Goal: Information Seeking & Learning: Learn about a topic

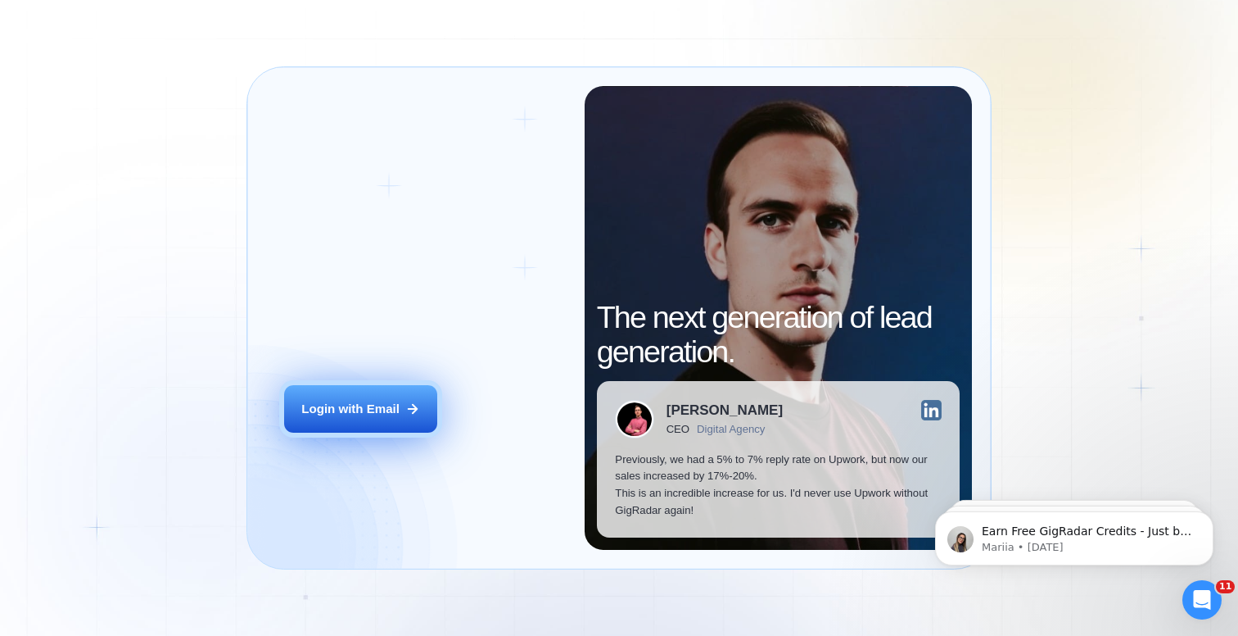
click at [355, 411] on div "Login with Email" at bounding box center [350, 409] width 98 height 17
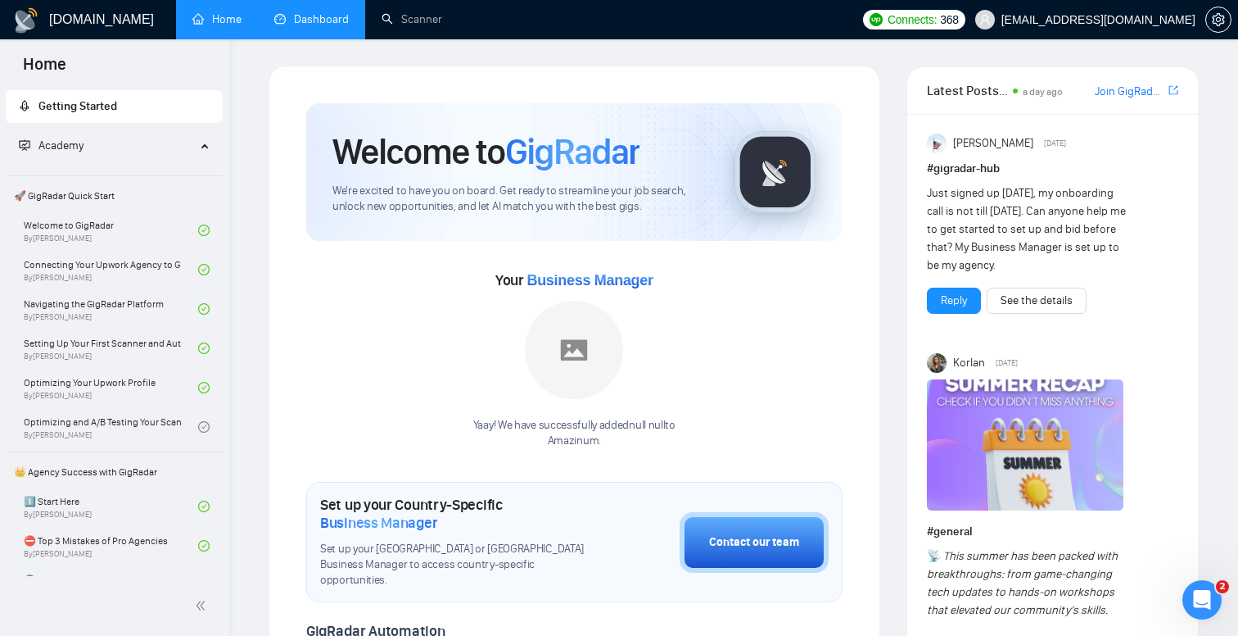
click at [310, 23] on link "Dashboard" at bounding box center [311, 19] width 75 height 14
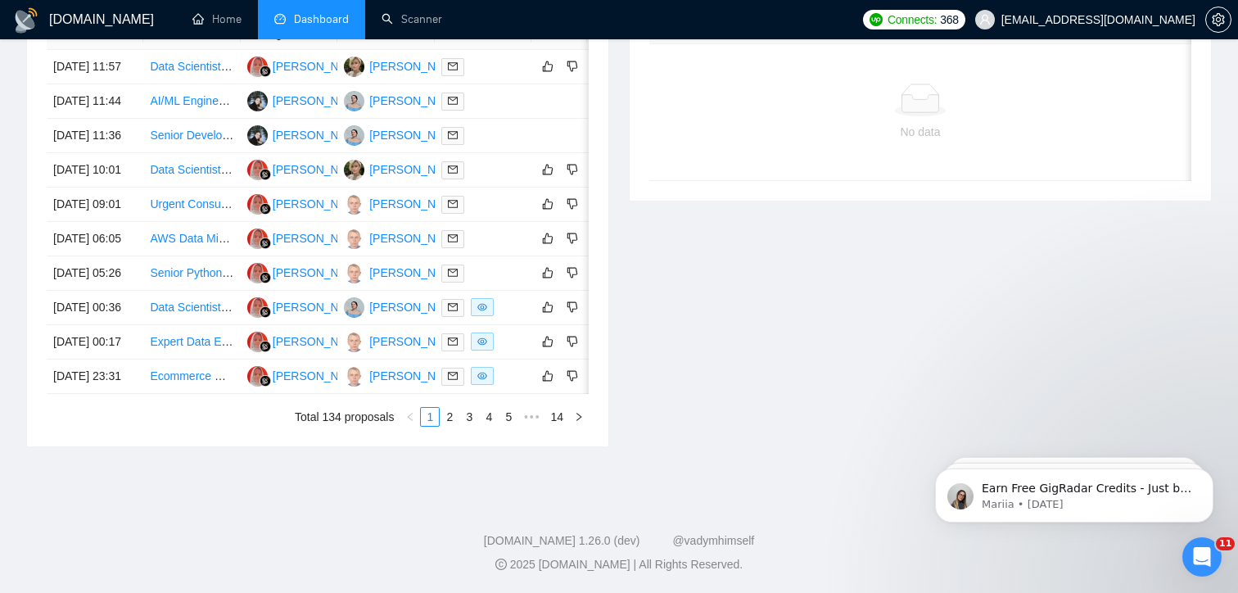
scroll to position [820, 0]
click at [550, 163] on icon "like" at bounding box center [547, 169] width 11 height 13
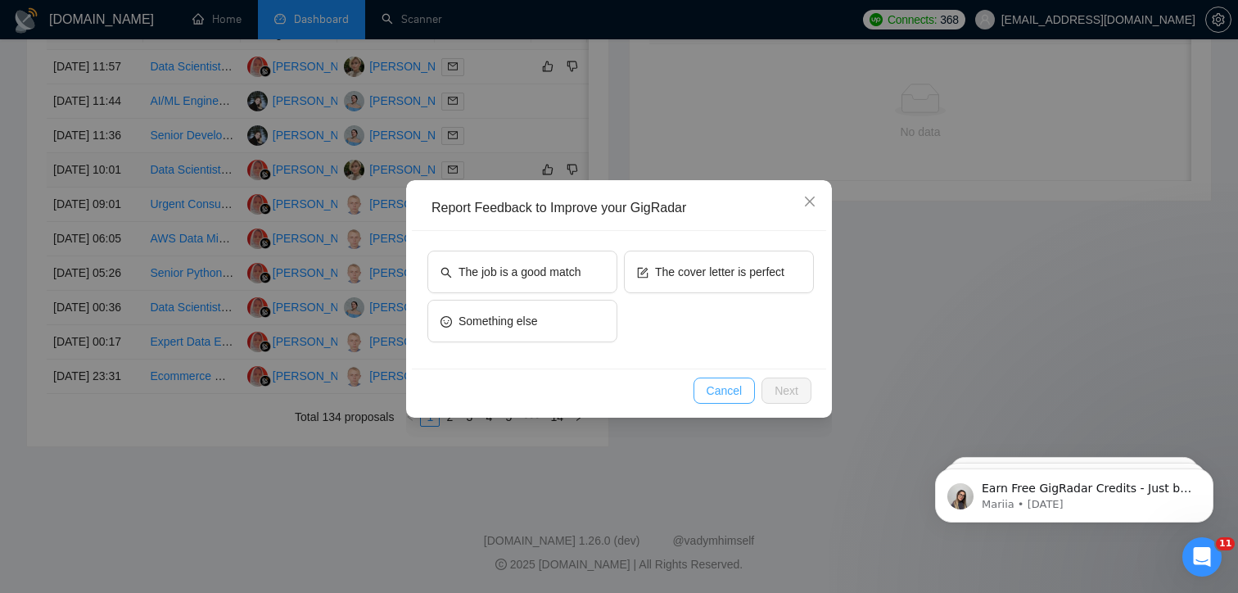
click at [723, 395] on span "Cancel" at bounding box center [725, 391] width 36 height 18
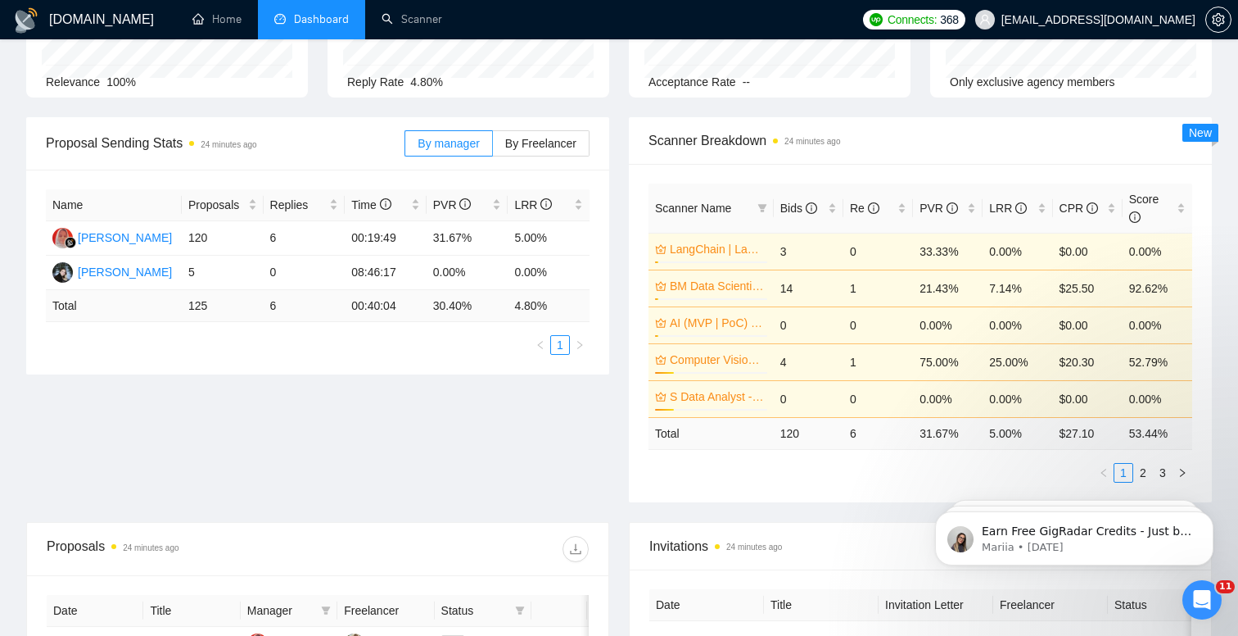
scroll to position [0, 0]
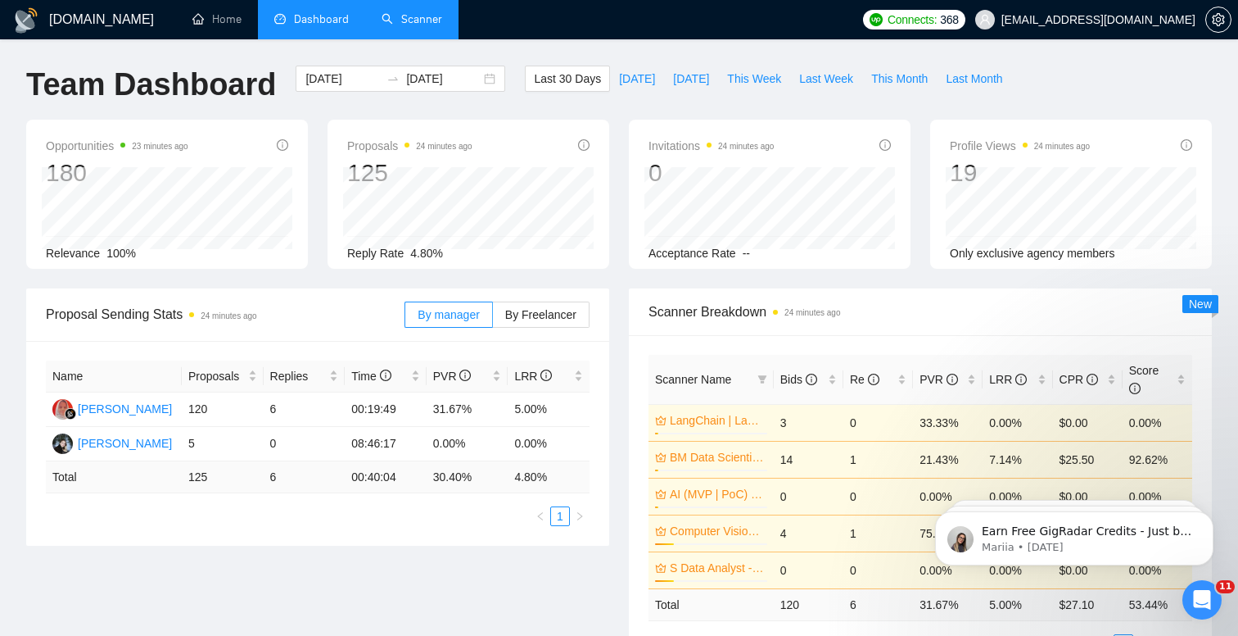
click at [401, 12] on link "Scanner" at bounding box center [412, 19] width 61 height 14
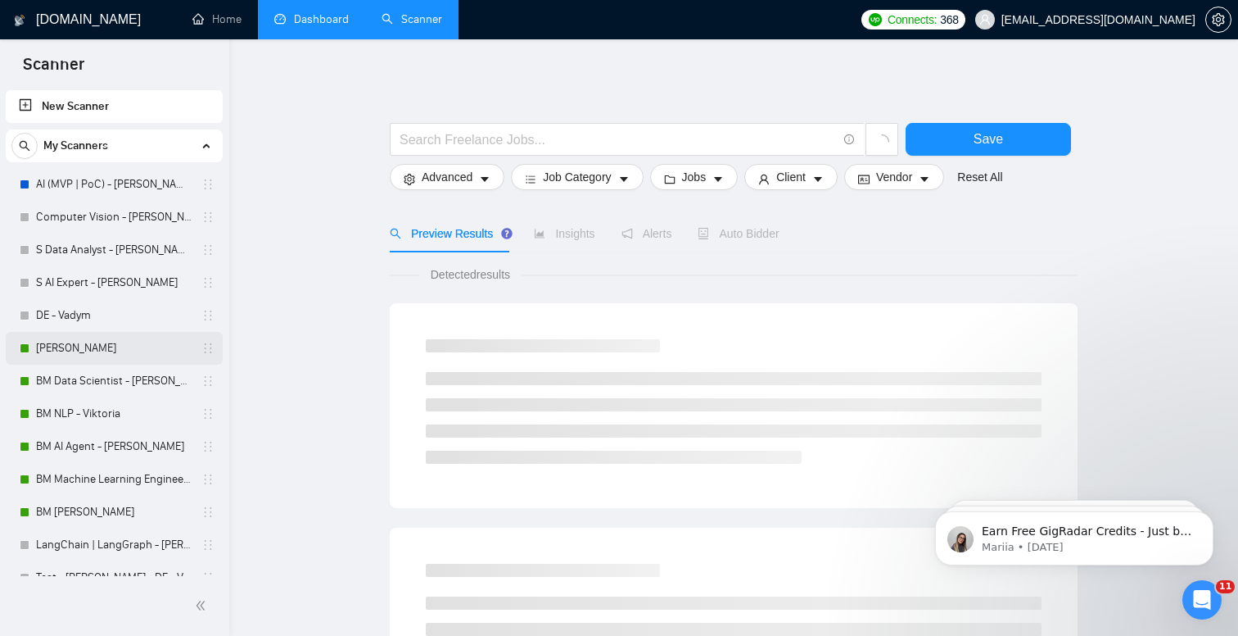
click at [102, 346] on link "[PERSON_NAME]" at bounding box center [114, 348] width 156 height 33
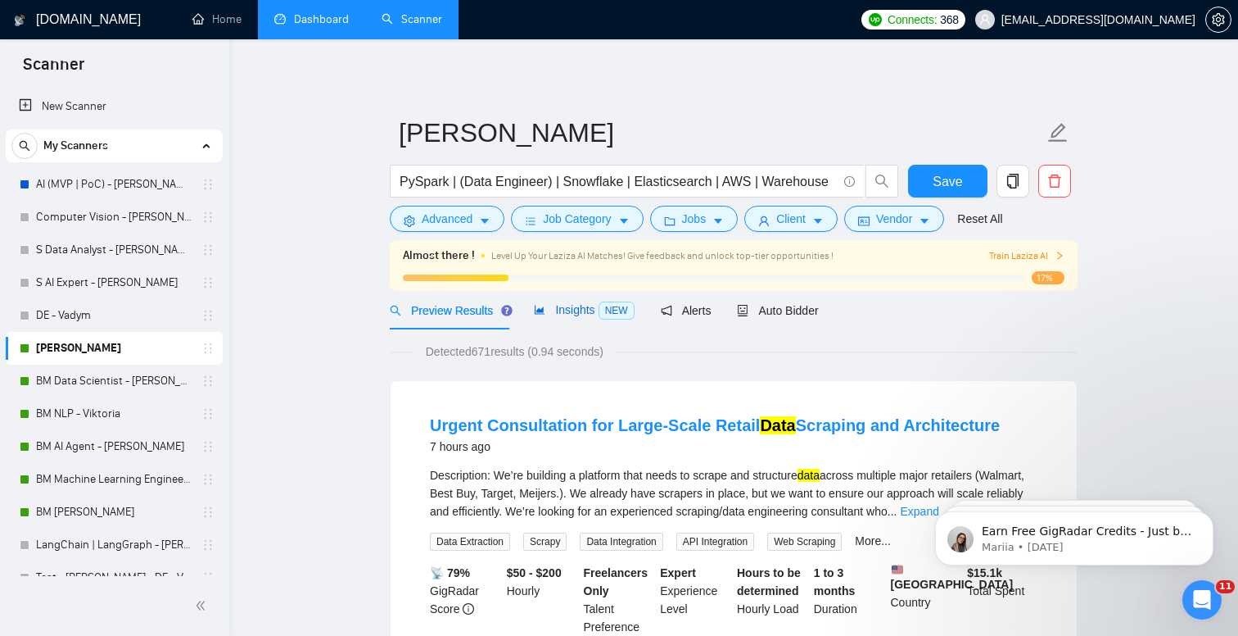
click at [586, 304] on span "Insights NEW" at bounding box center [584, 309] width 100 height 13
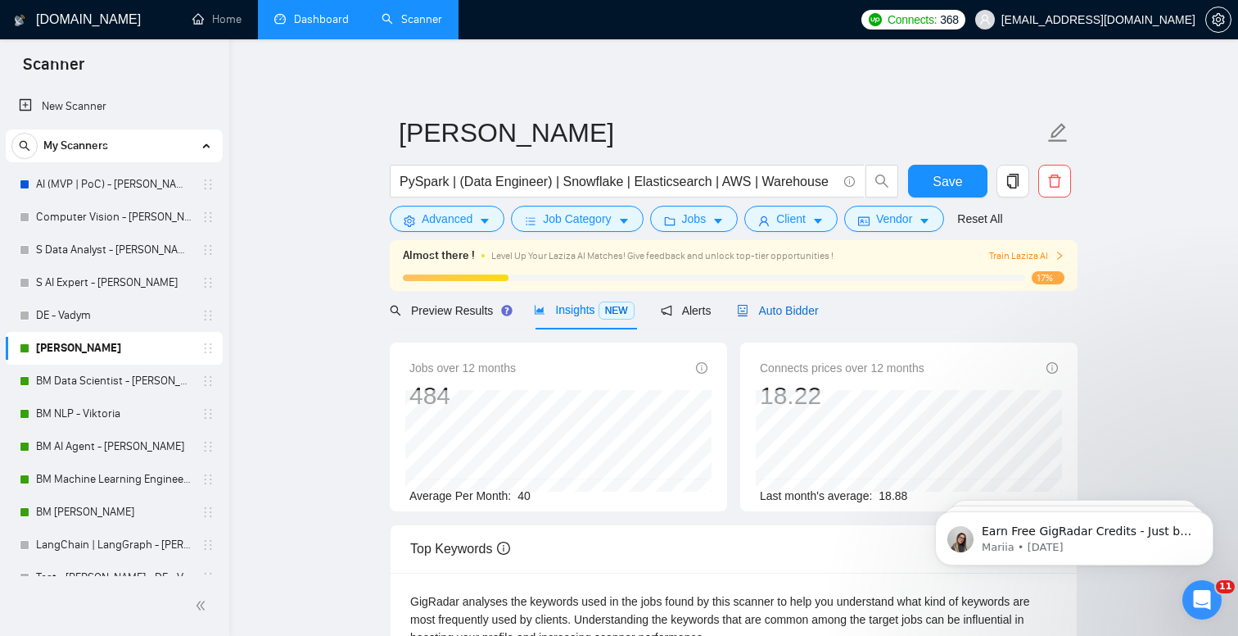
click at [791, 310] on span "Auto Bidder" at bounding box center [777, 310] width 81 height 13
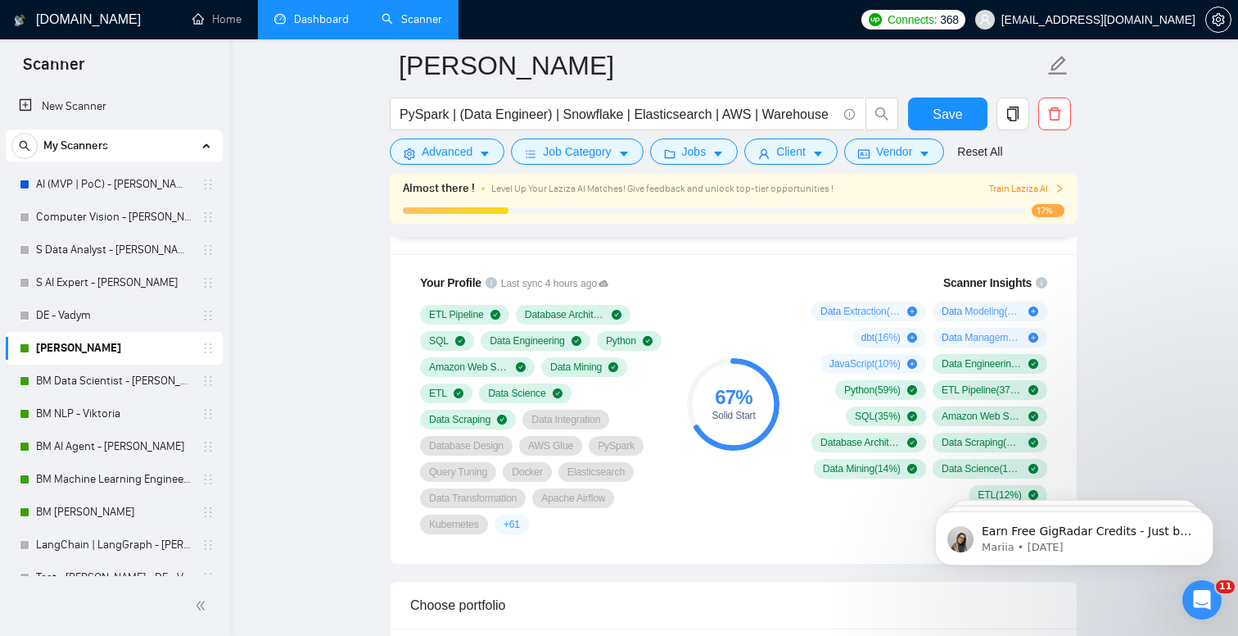
scroll to position [1102, 0]
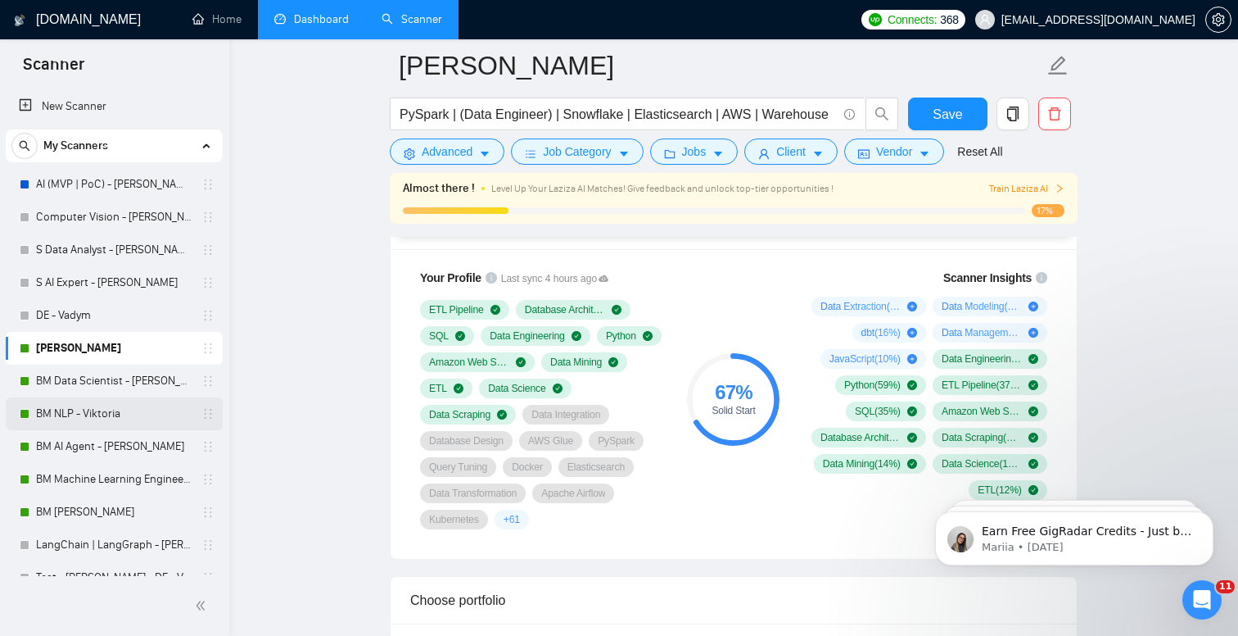
click at [114, 416] on link "BM NLP - Viktoria" at bounding box center [114, 413] width 156 height 33
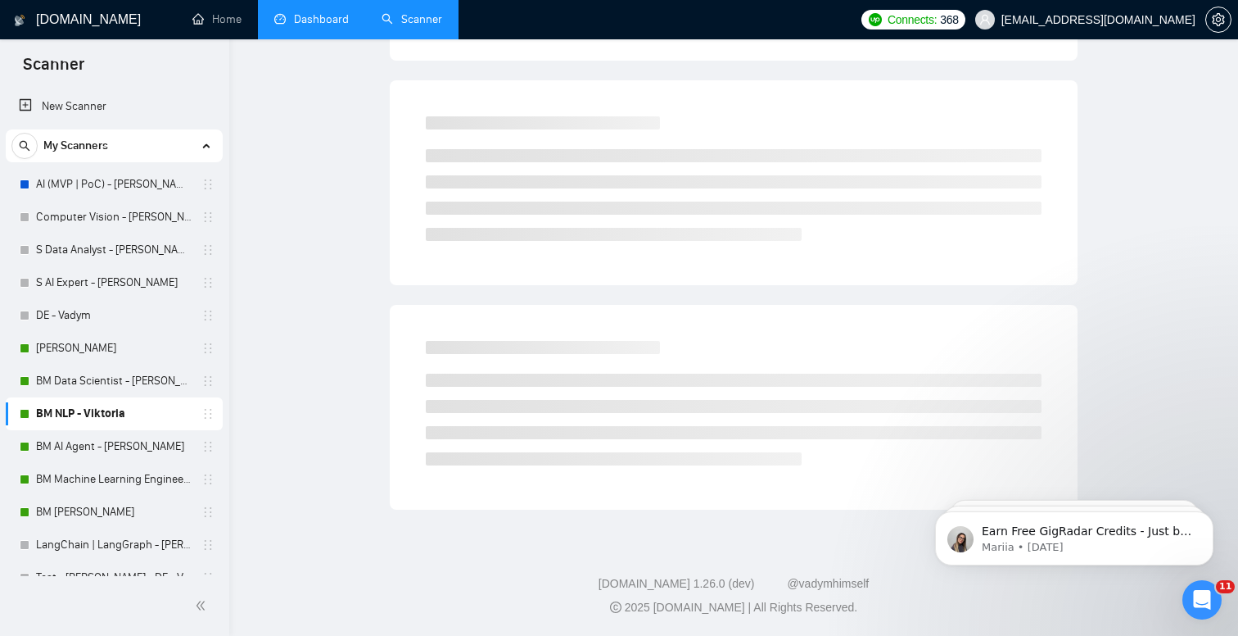
scroll to position [13, 0]
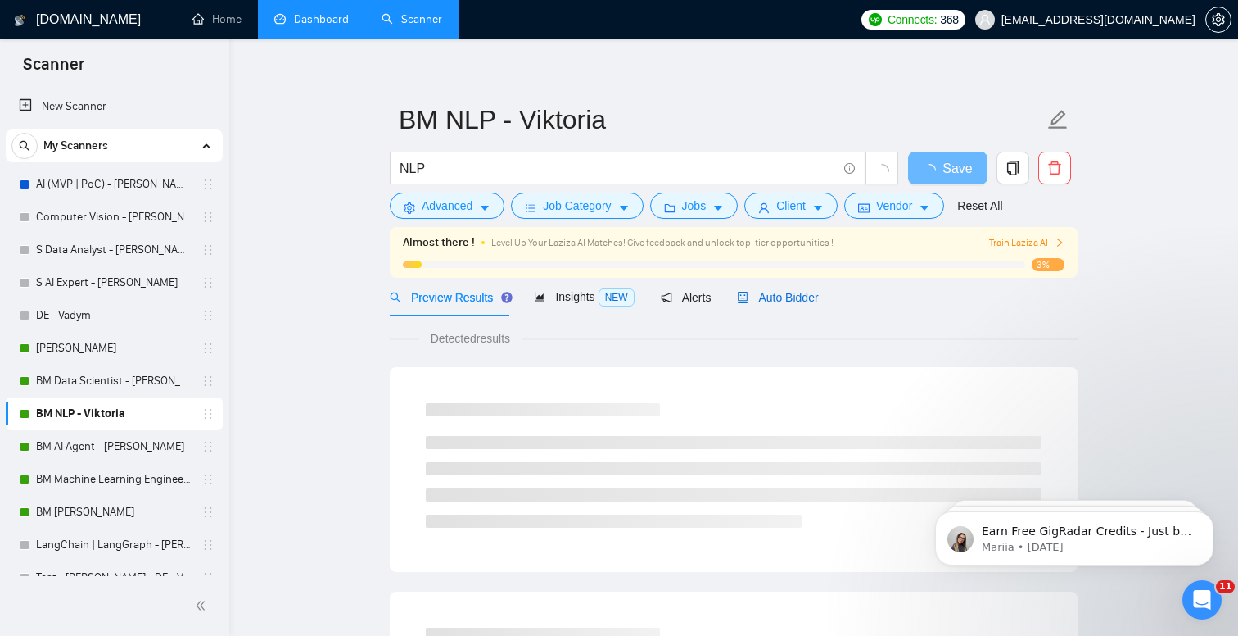
click at [791, 302] on span "Auto Bidder" at bounding box center [777, 297] width 81 height 13
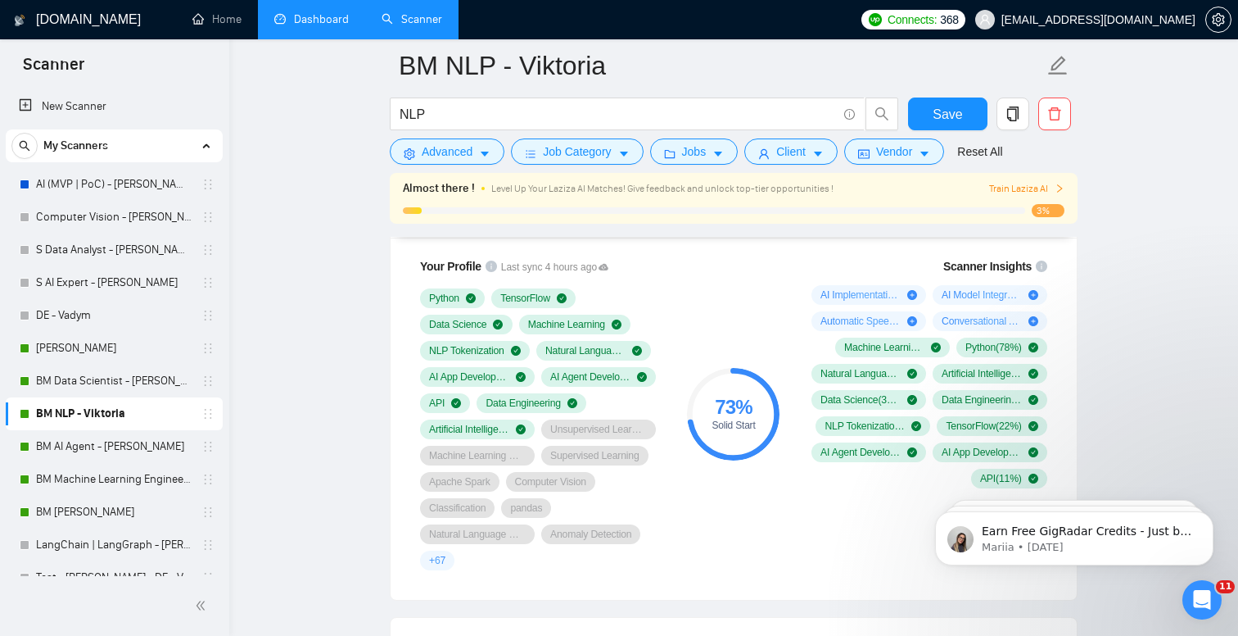
scroll to position [1095, 0]
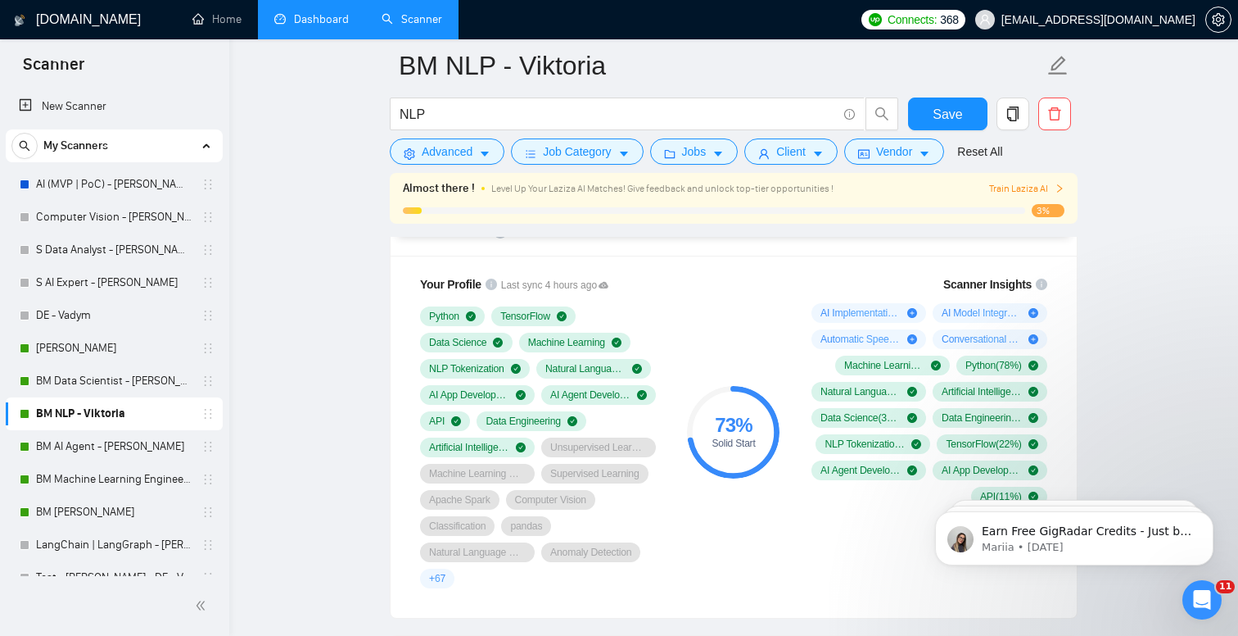
click at [296, 23] on link "Dashboard" at bounding box center [311, 19] width 75 height 14
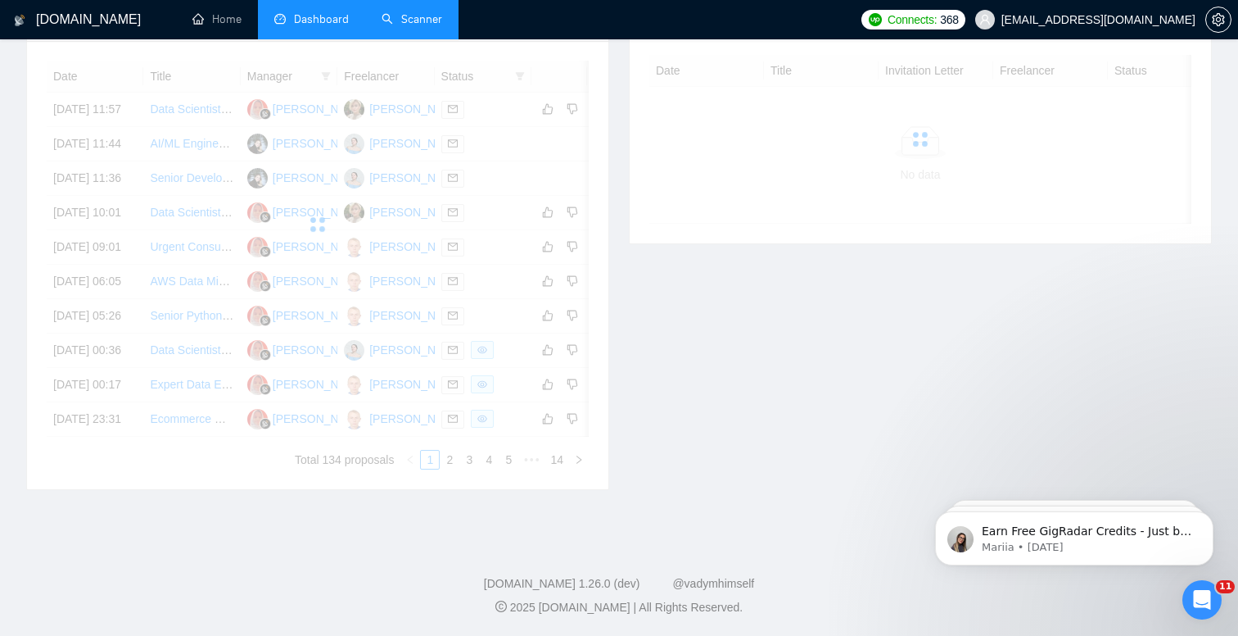
scroll to position [354, 0]
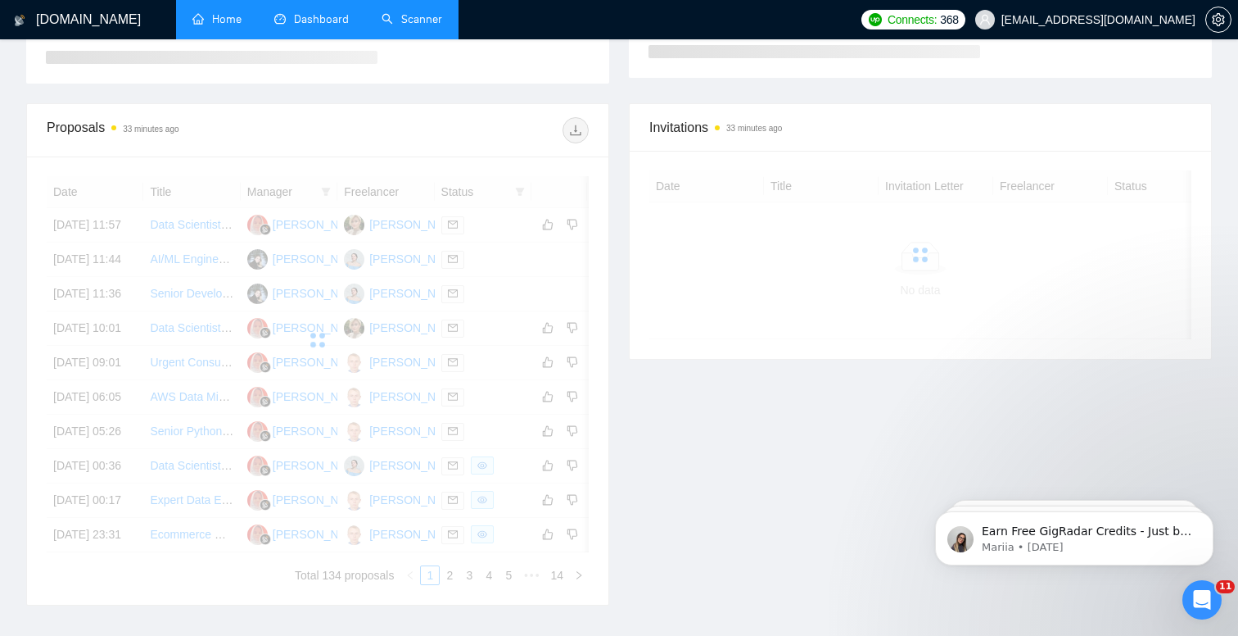
click at [223, 18] on link "Home" at bounding box center [216, 19] width 49 height 14
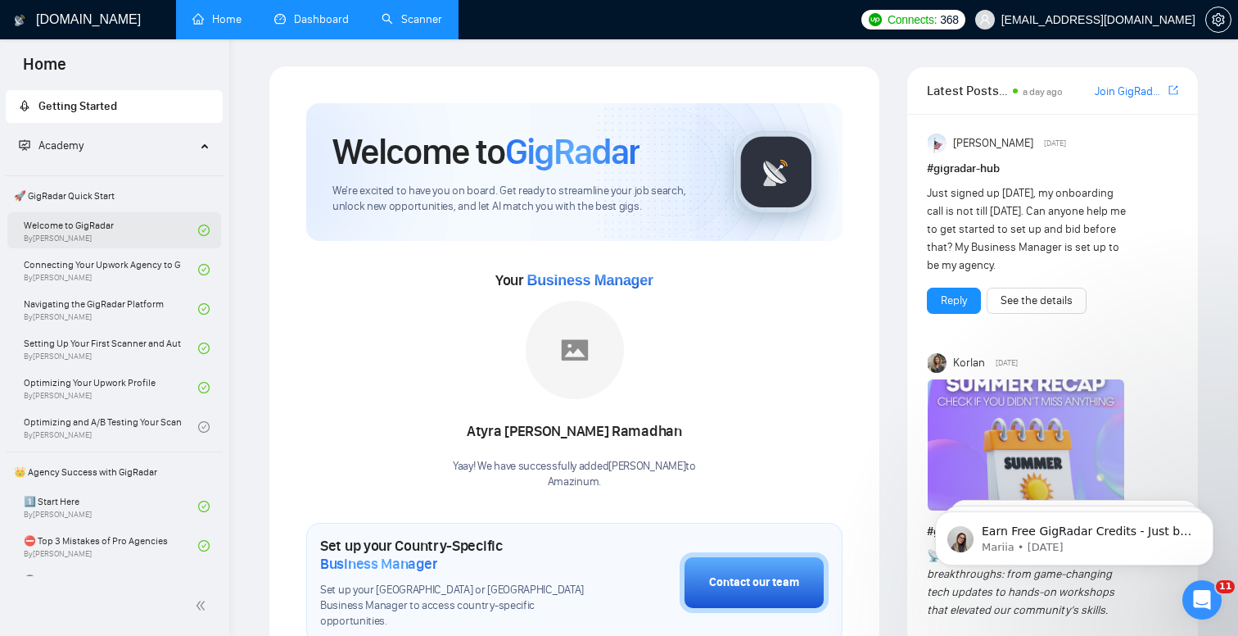
click at [75, 238] on link "Welcome to GigRadar By [PERSON_NAME]" at bounding box center [111, 230] width 174 height 36
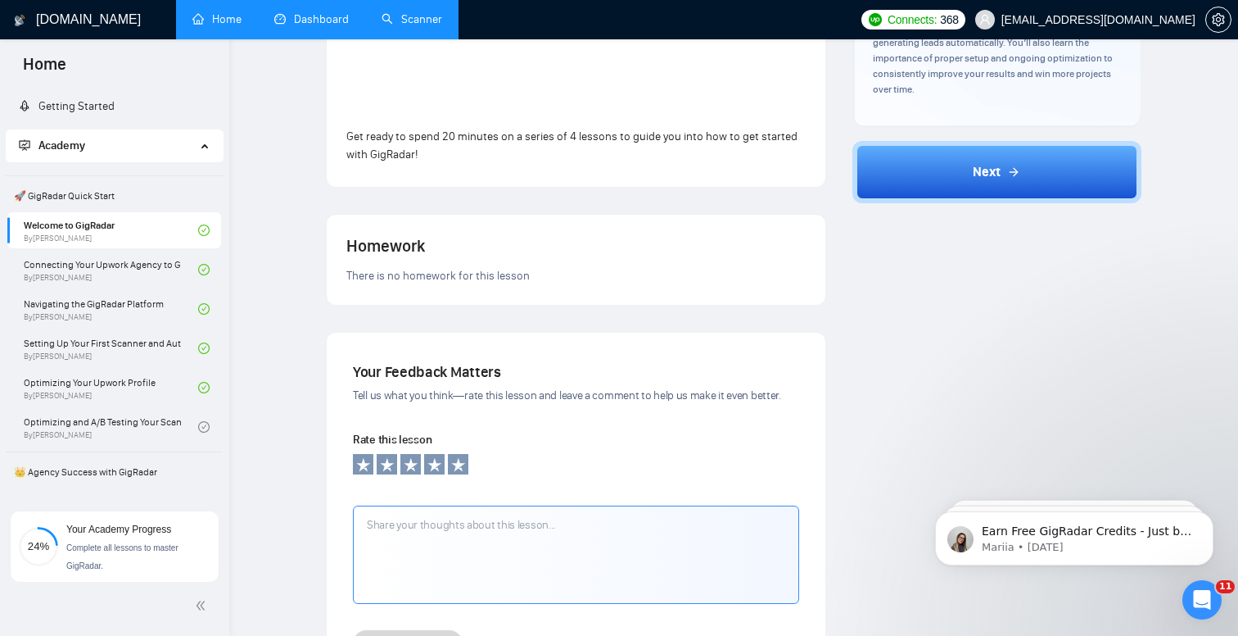
scroll to position [364, 0]
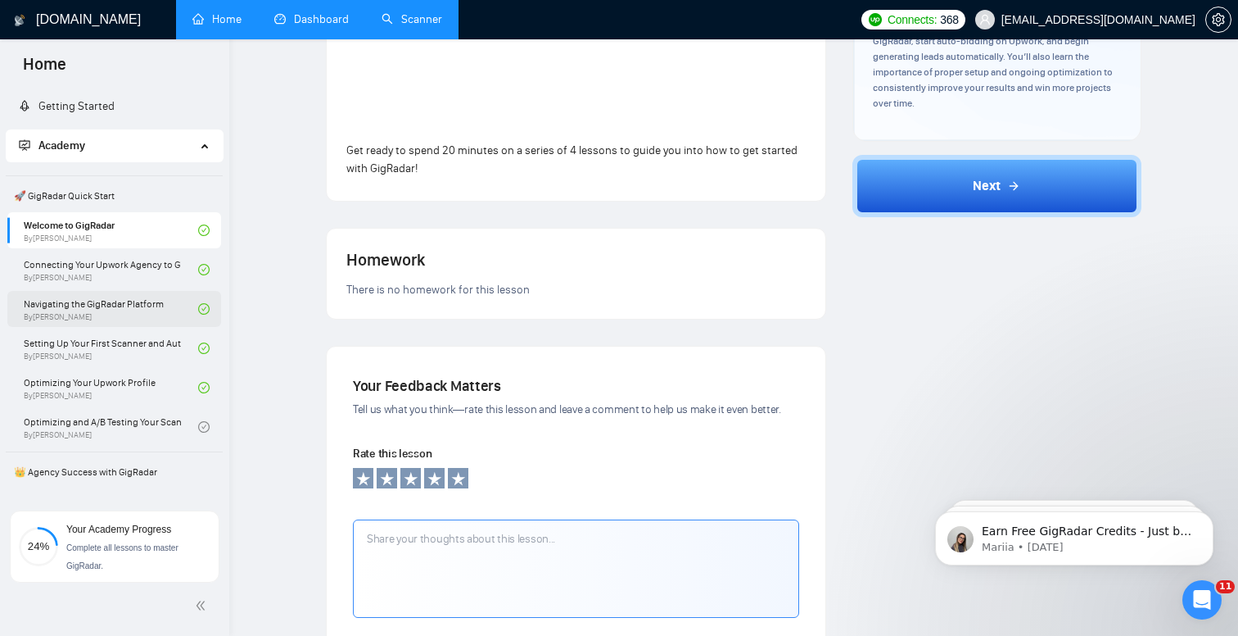
click at [79, 321] on link "Navigating the GigRadar Platform By [PERSON_NAME]" at bounding box center [111, 309] width 174 height 36
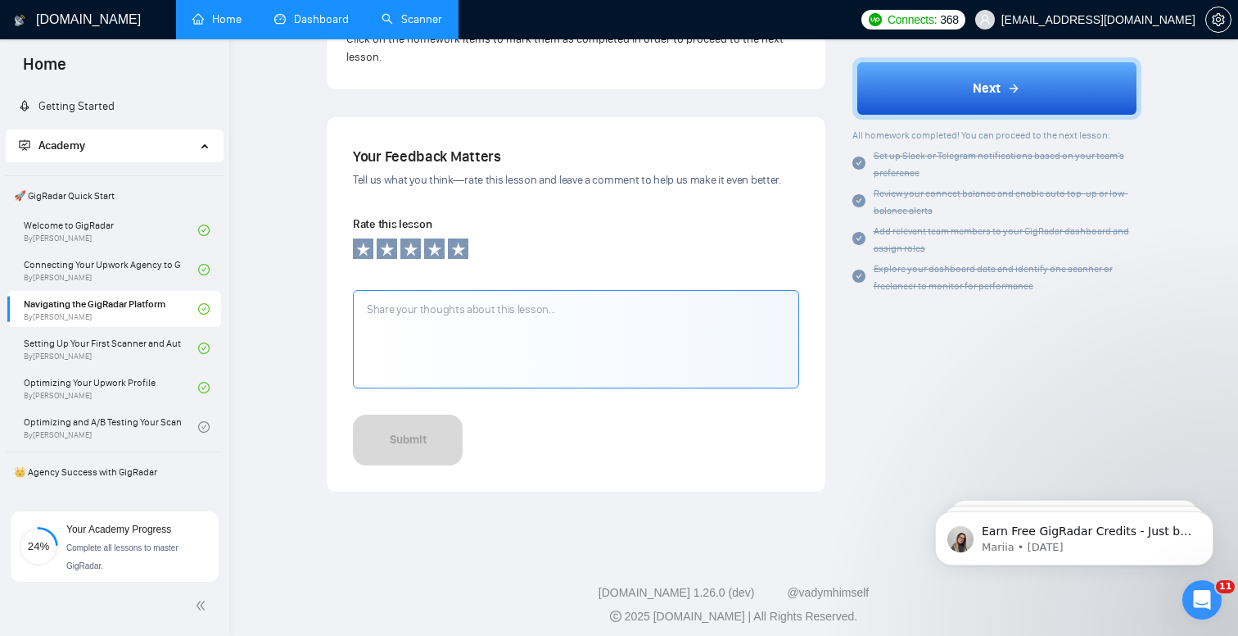
scroll to position [1740, 0]
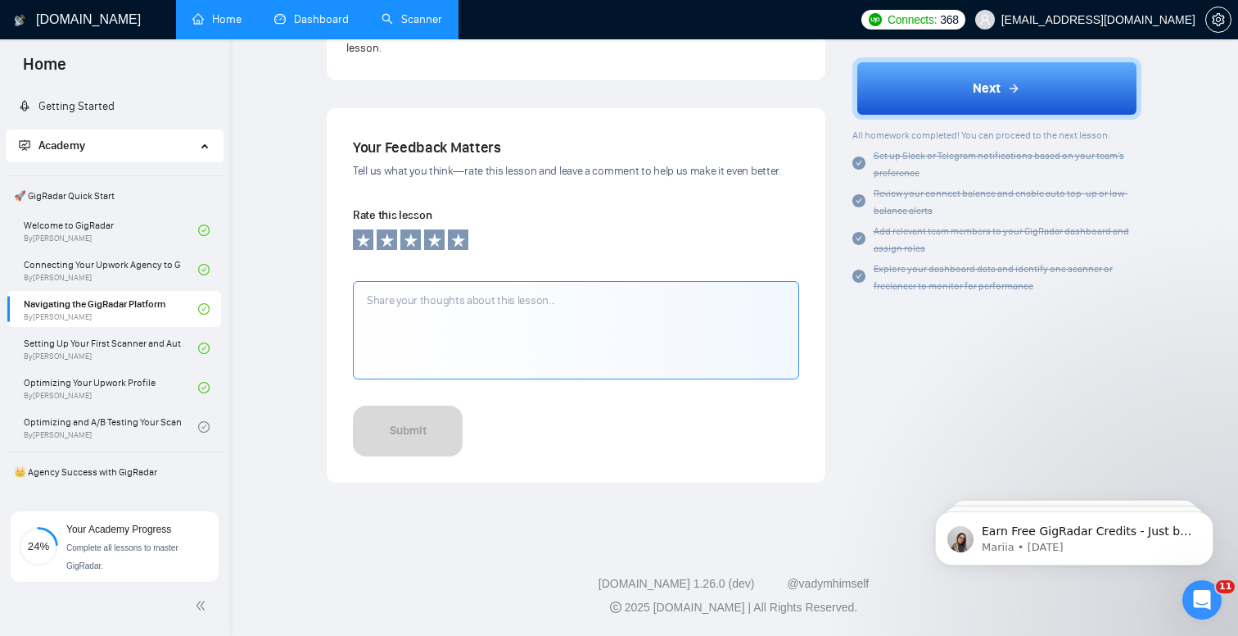
click at [76, 546] on span "Complete all lessons to master GigRadar." at bounding box center [122, 556] width 112 height 27
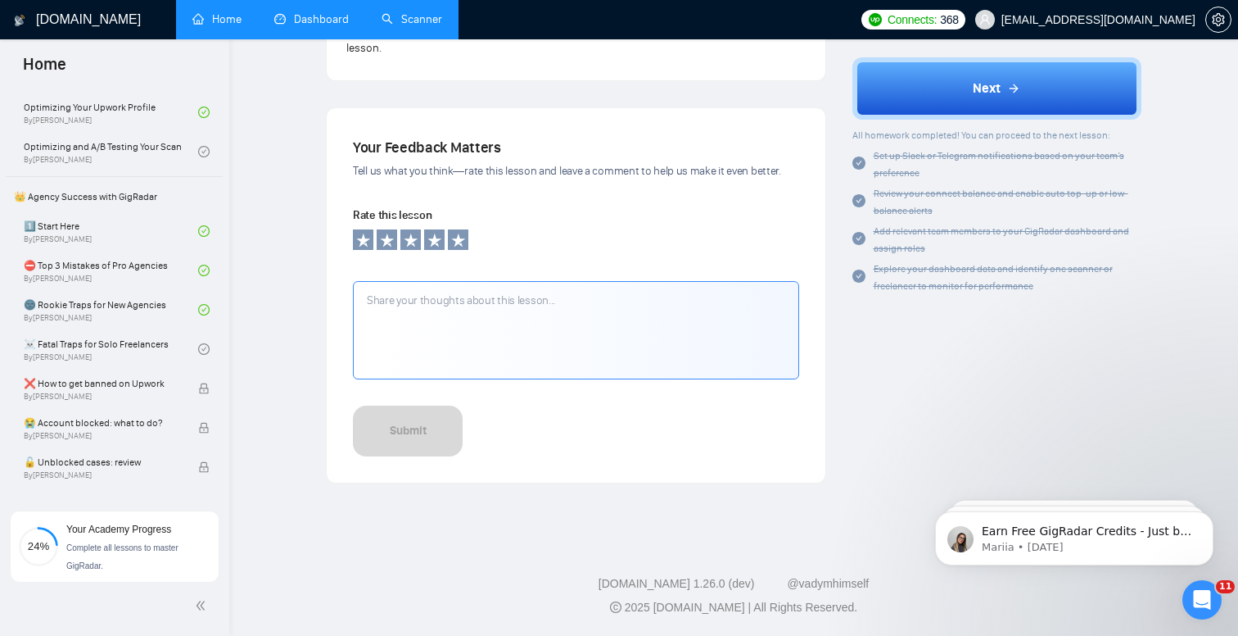
scroll to position [318, 0]
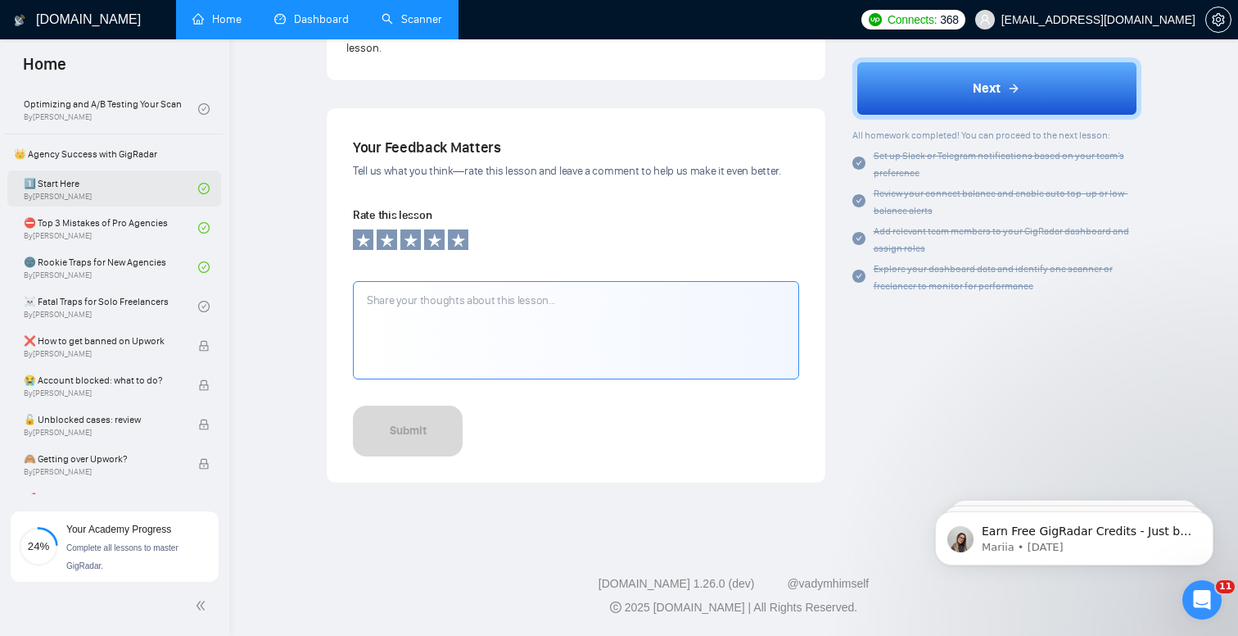
click at [98, 182] on link "1️⃣ Start Here By [PERSON_NAME]" at bounding box center [111, 188] width 174 height 36
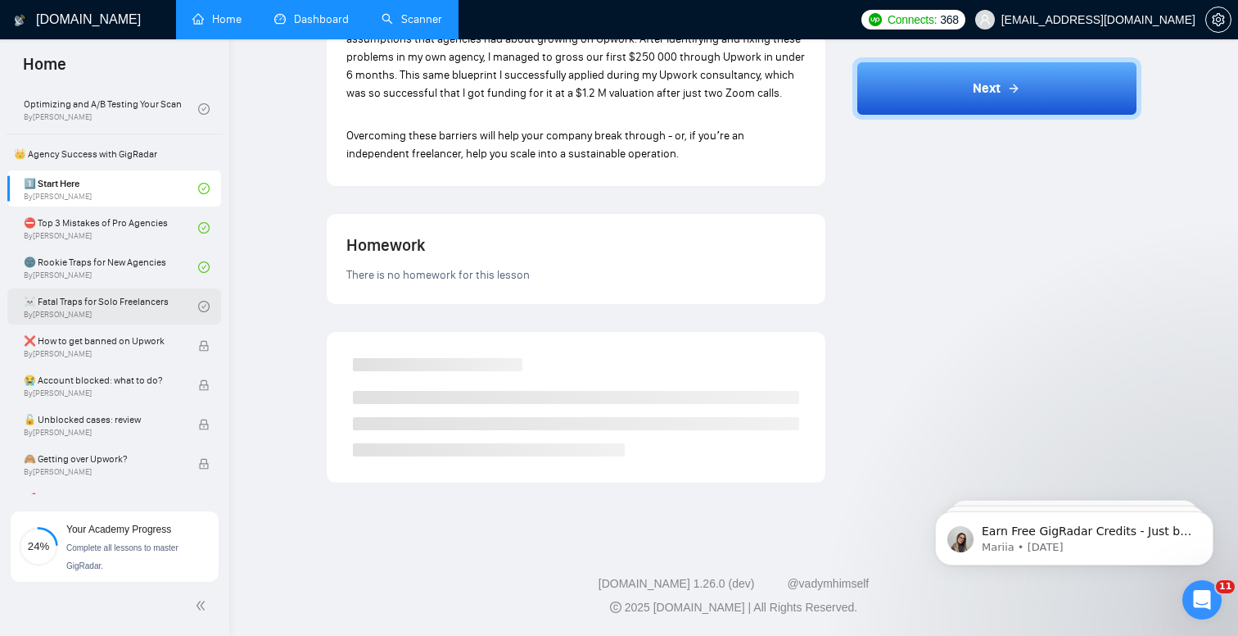
click at [143, 310] on link "☠️ Fatal Traps for Solo Freelancers By [PERSON_NAME]" at bounding box center [111, 306] width 174 height 36
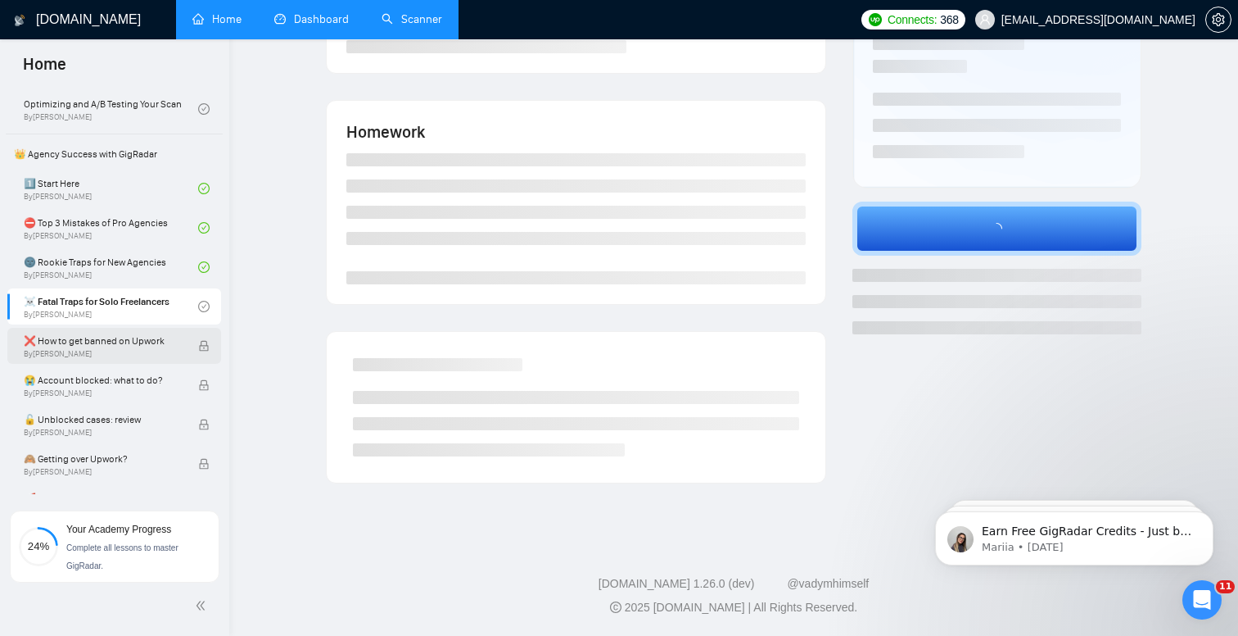
scroll to position [1148, 0]
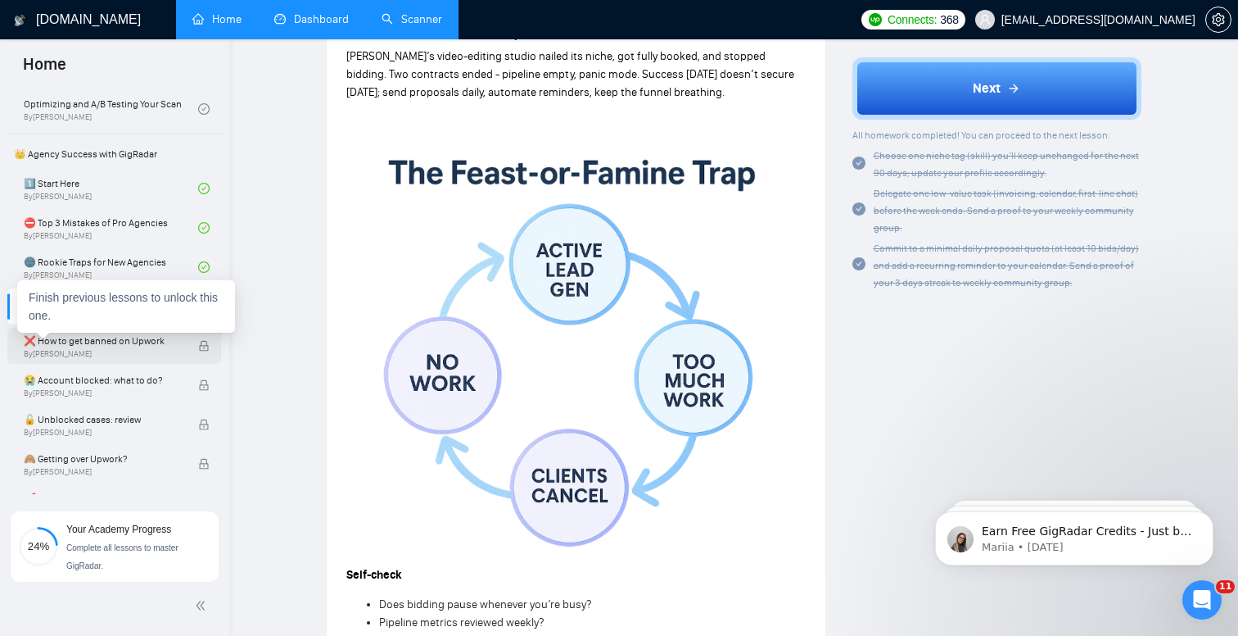
click at [160, 349] on span "By [PERSON_NAME]" at bounding box center [102, 354] width 157 height 10
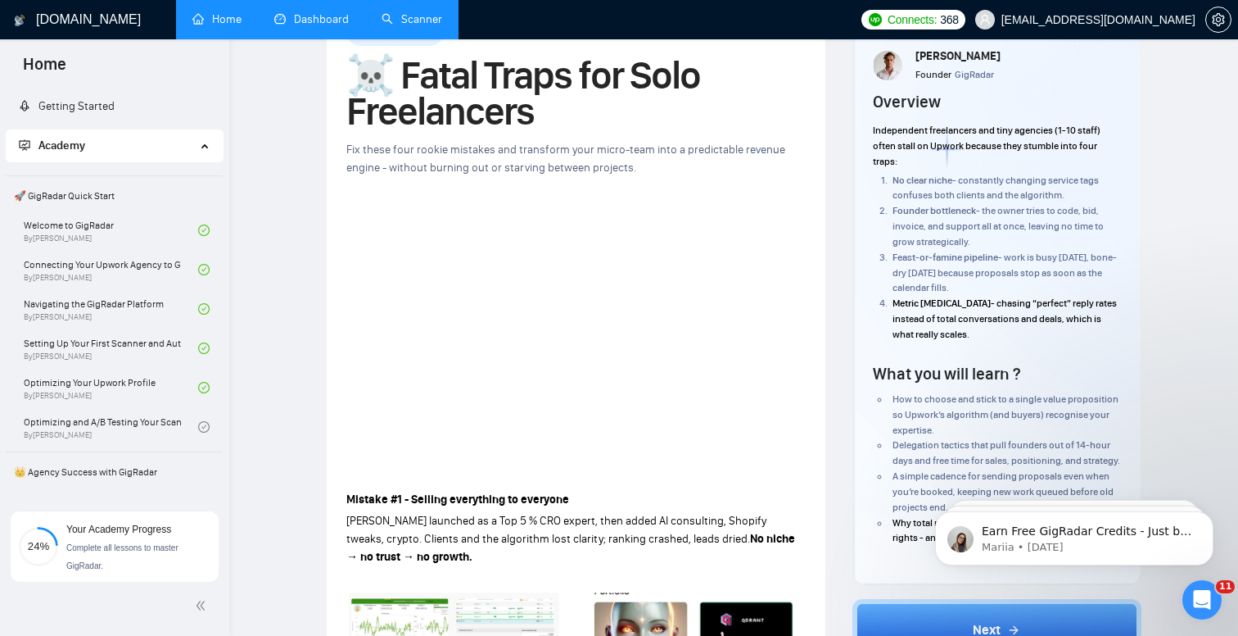
scroll to position [0, 0]
